Goal: Manage account settings

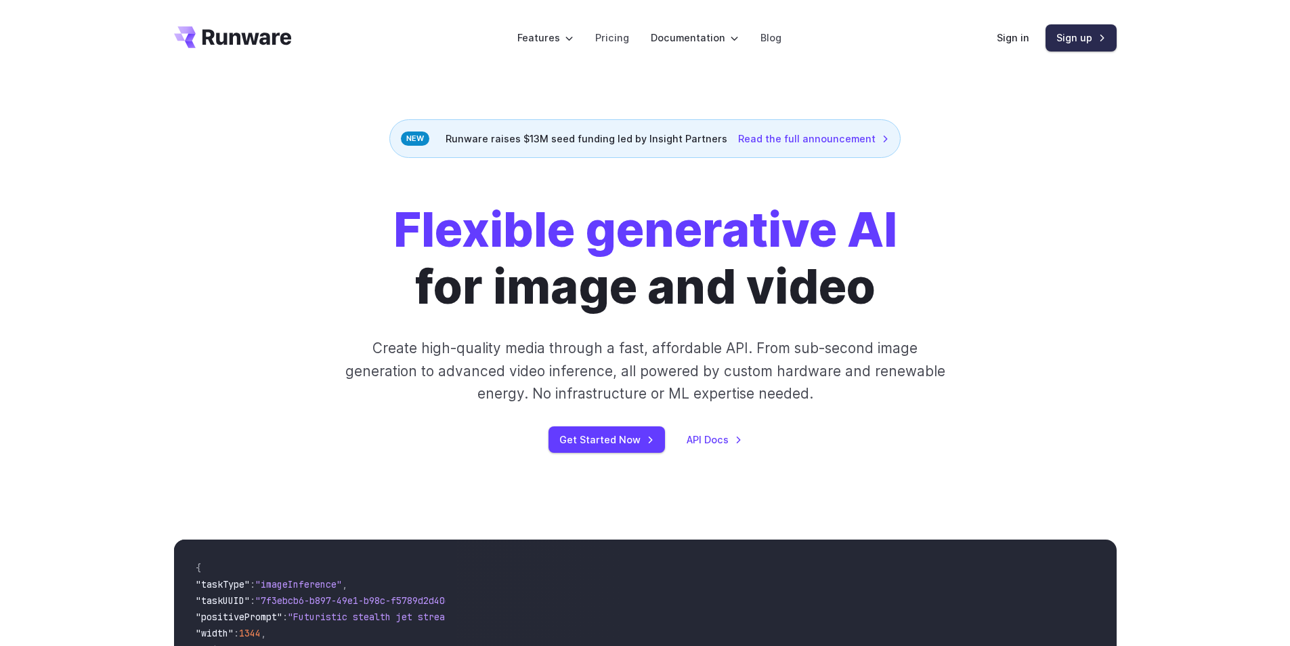
click at [1072, 43] on link "Sign up" at bounding box center [1081, 37] width 71 height 26
click at [1016, 47] on div "Sign in Sign up" at bounding box center [1057, 37] width 120 height 26
click at [1015, 37] on link "Sign in" at bounding box center [1013, 38] width 33 height 16
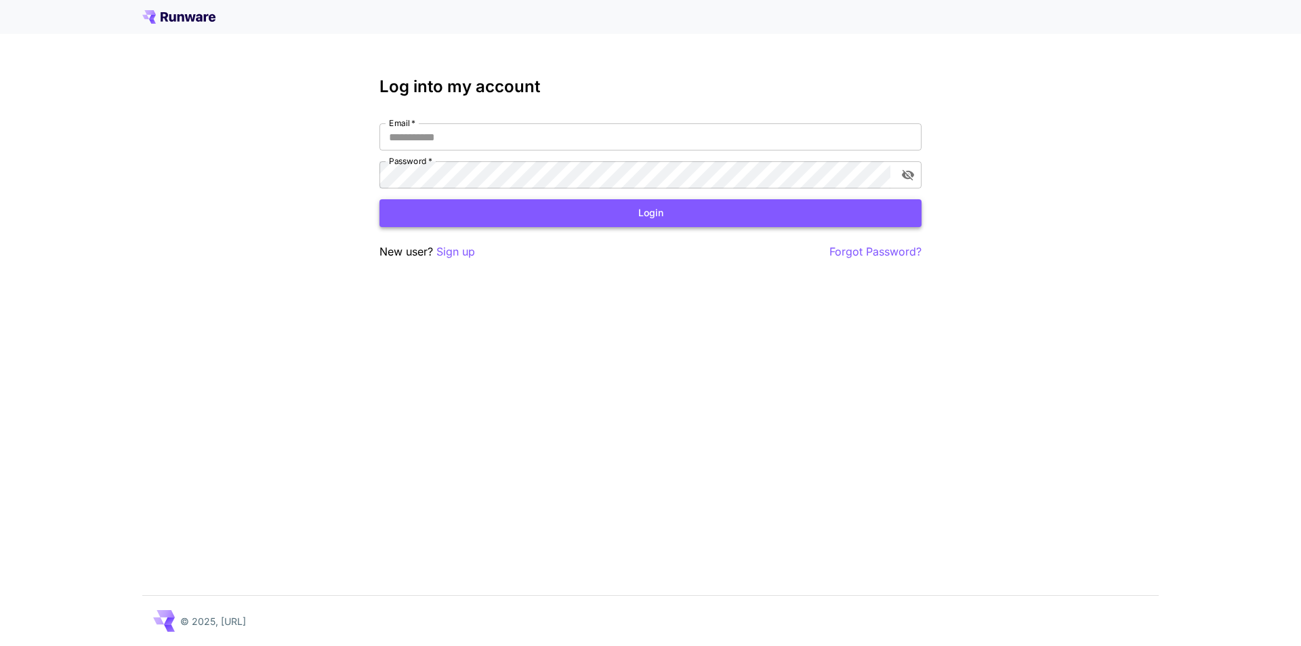
type input "**********"
click at [660, 216] on button "Login" at bounding box center [650, 213] width 542 height 28
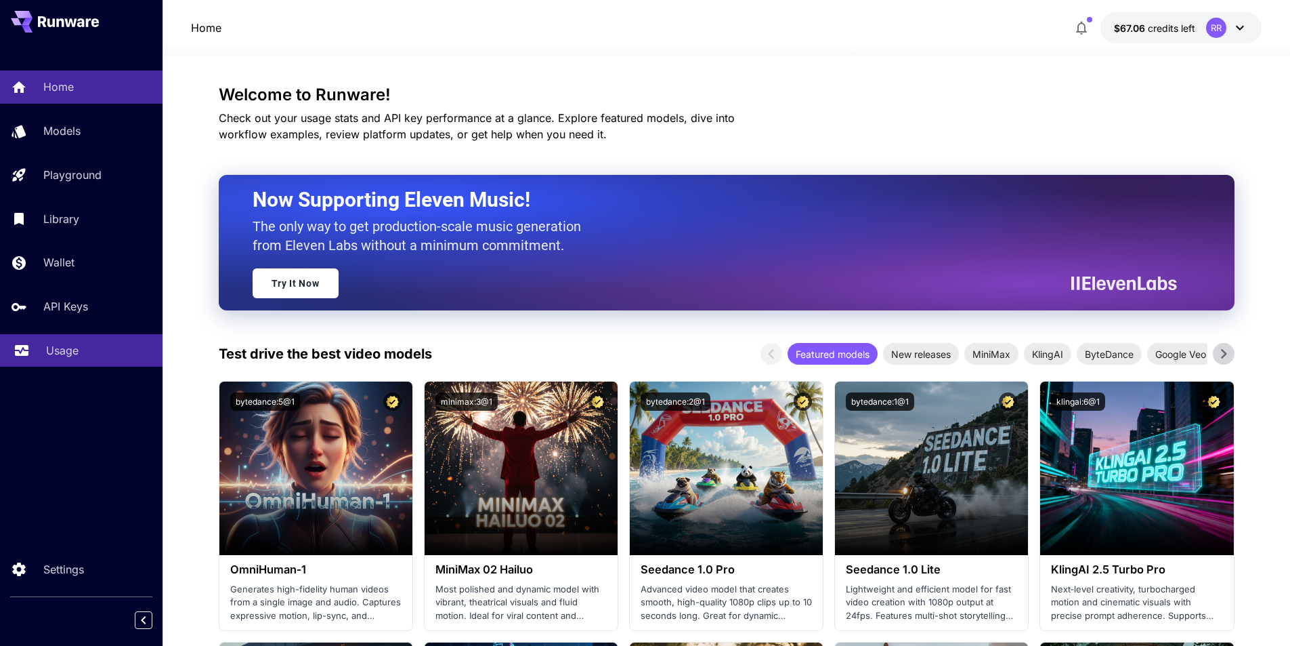
click at [64, 345] on p "Usage" at bounding box center [62, 350] width 33 height 16
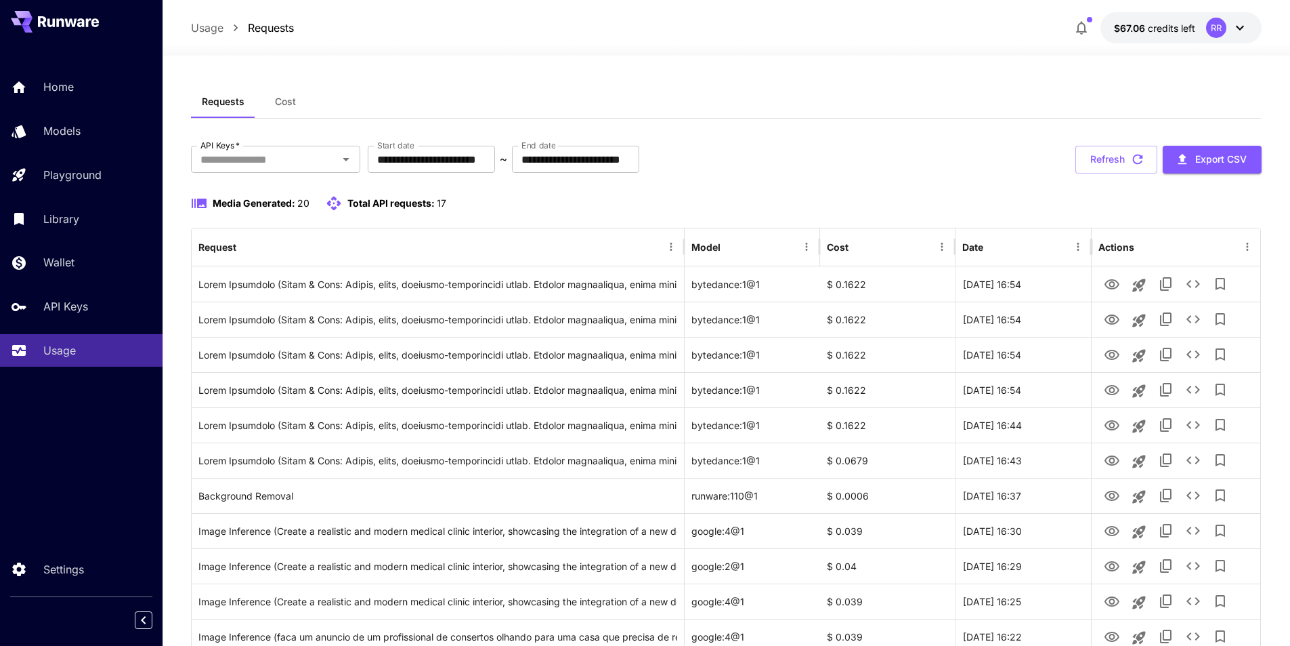
click at [224, 191] on div "**********" at bounding box center [727, 577] width 1072 height 862
click at [228, 203] on span "Media Generated:" at bounding box center [254, 203] width 83 height 12
click at [209, 205] on div "Media Generated: 20" at bounding box center [250, 203] width 119 height 16
click at [94, 93] on div "Home" at bounding box center [99, 87] width 106 height 16
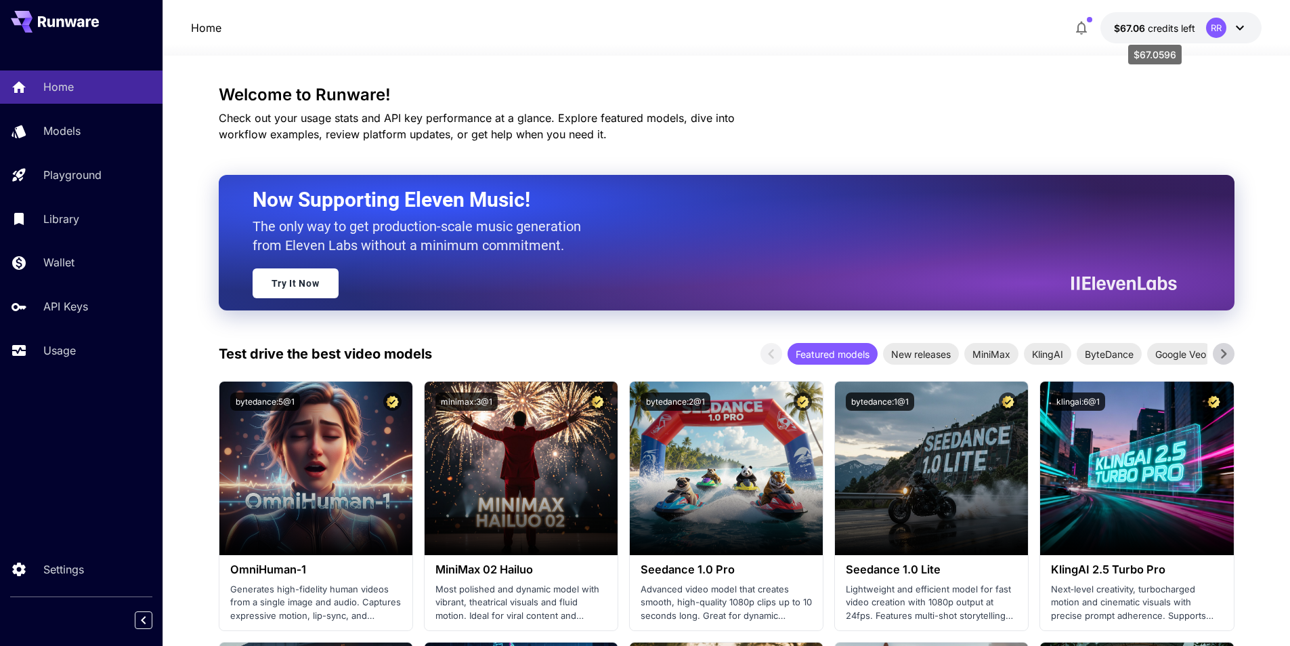
click at [1178, 30] on span "credits left" at bounding box center [1171, 28] width 47 height 12
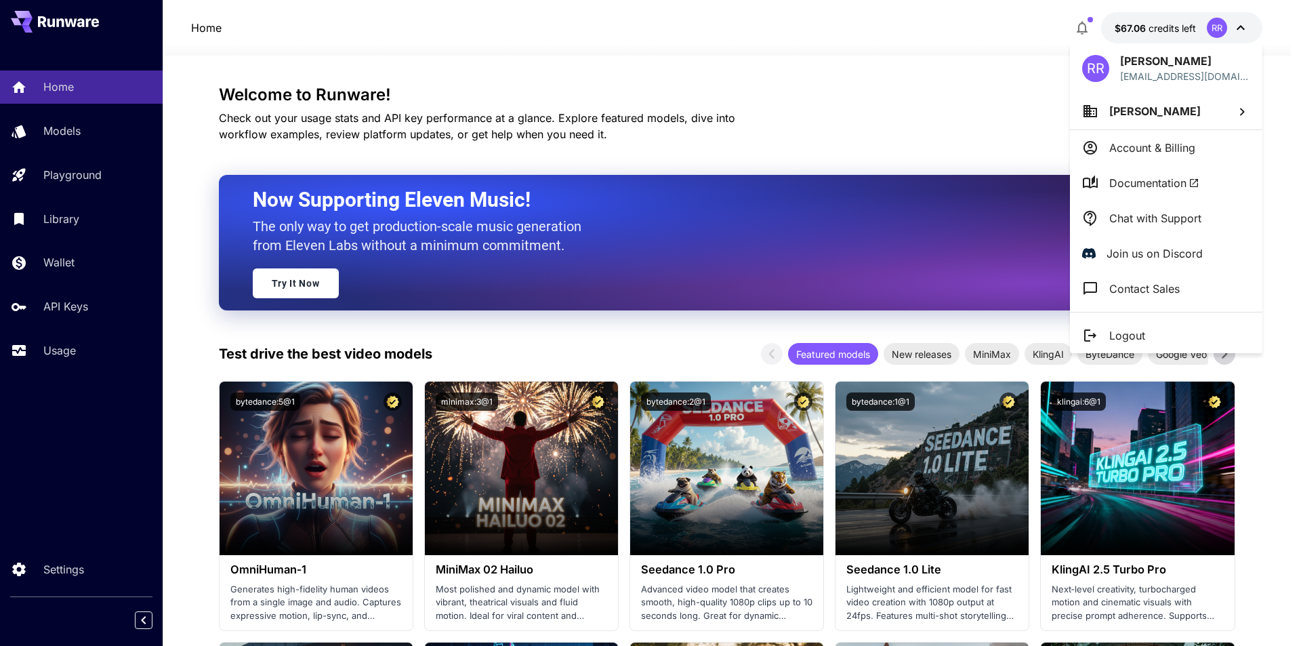
click at [1162, 148] on p "Account & Billing" at bounding box center [1152, 148] width 86 height 16
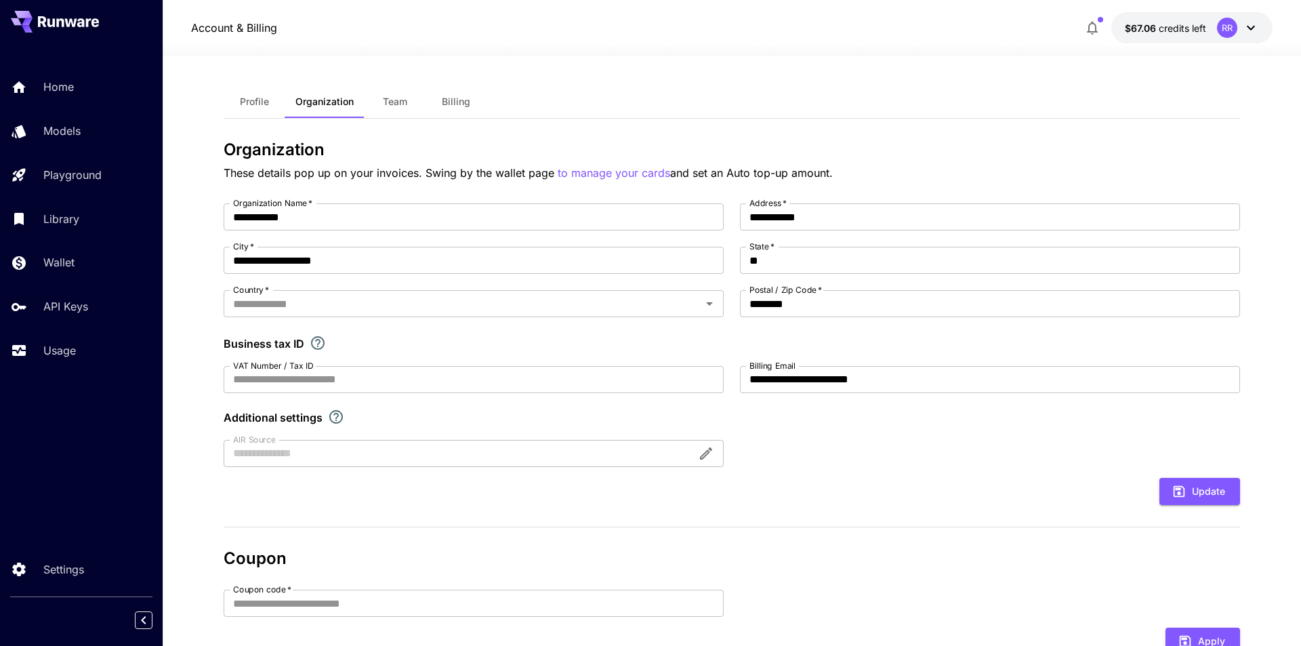
type input "******"
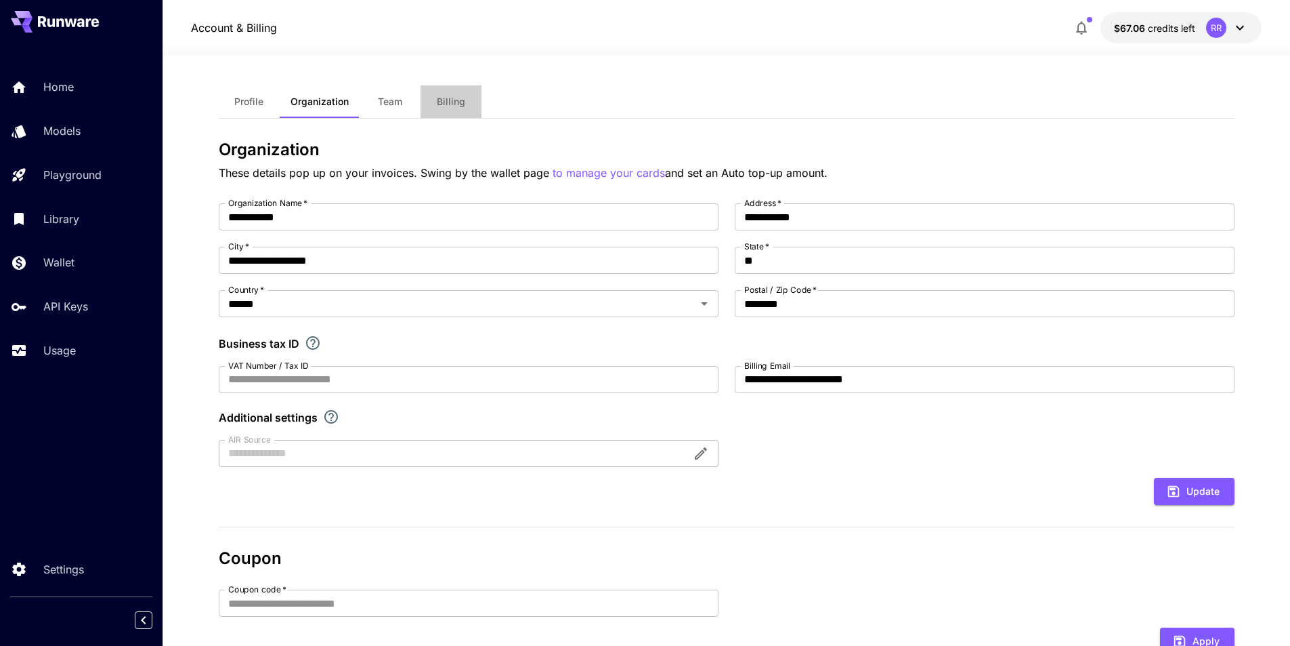
click at [432, 103] on button "Billing" at bounding box center [451, 101] width 61 height 33
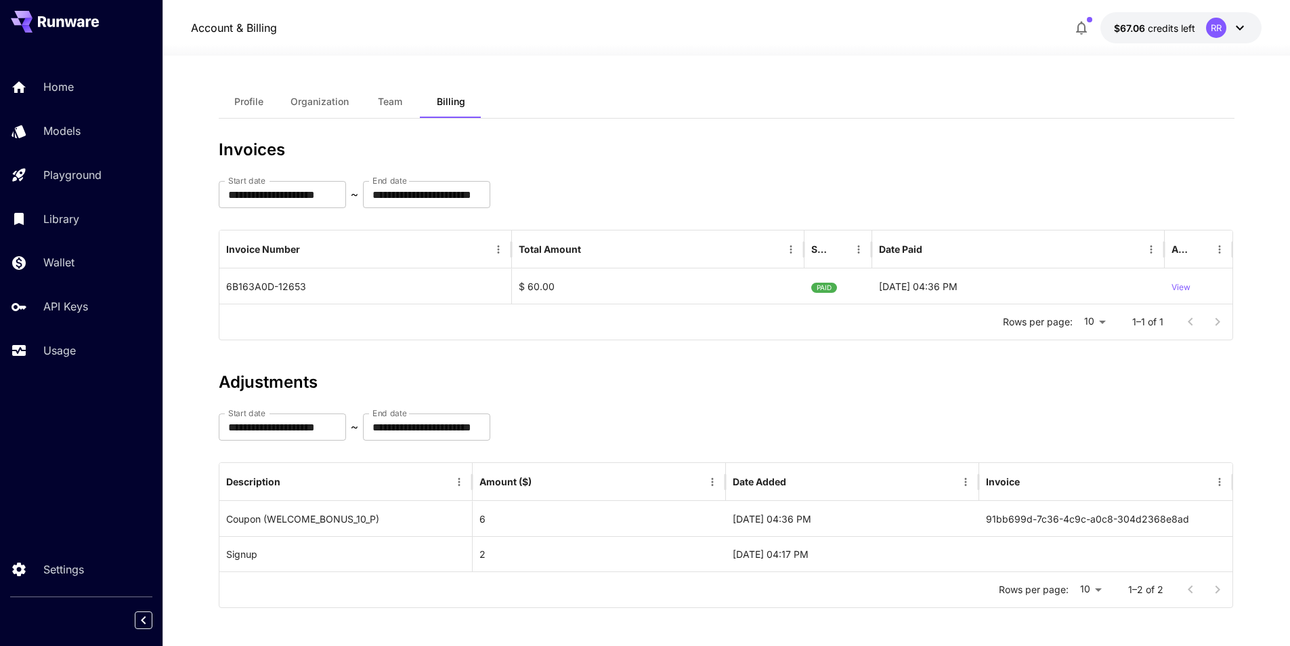
click at [239, 105] on span "Profile" at bounding box center [248, 102] width 29 height 12
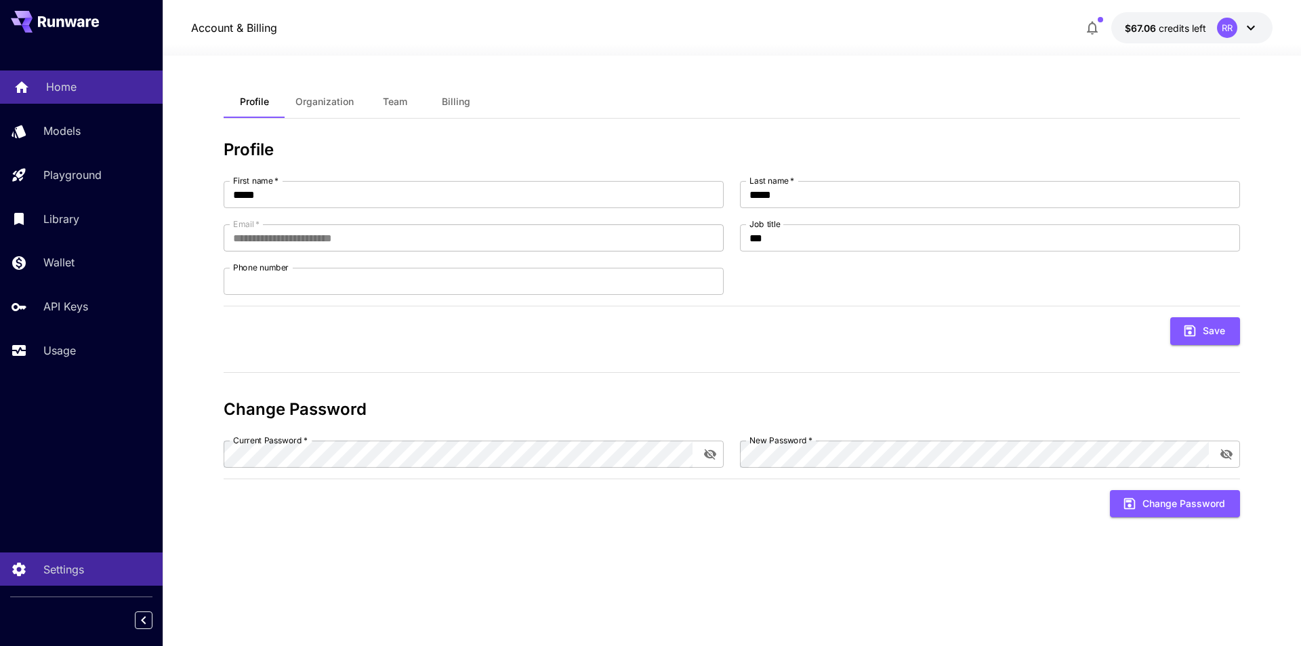
click at [78, 88] on div "Home" at bounding box center [99, 87] width 106 height 16
